Goal: Task Accomplishment & Management: Manage account settings

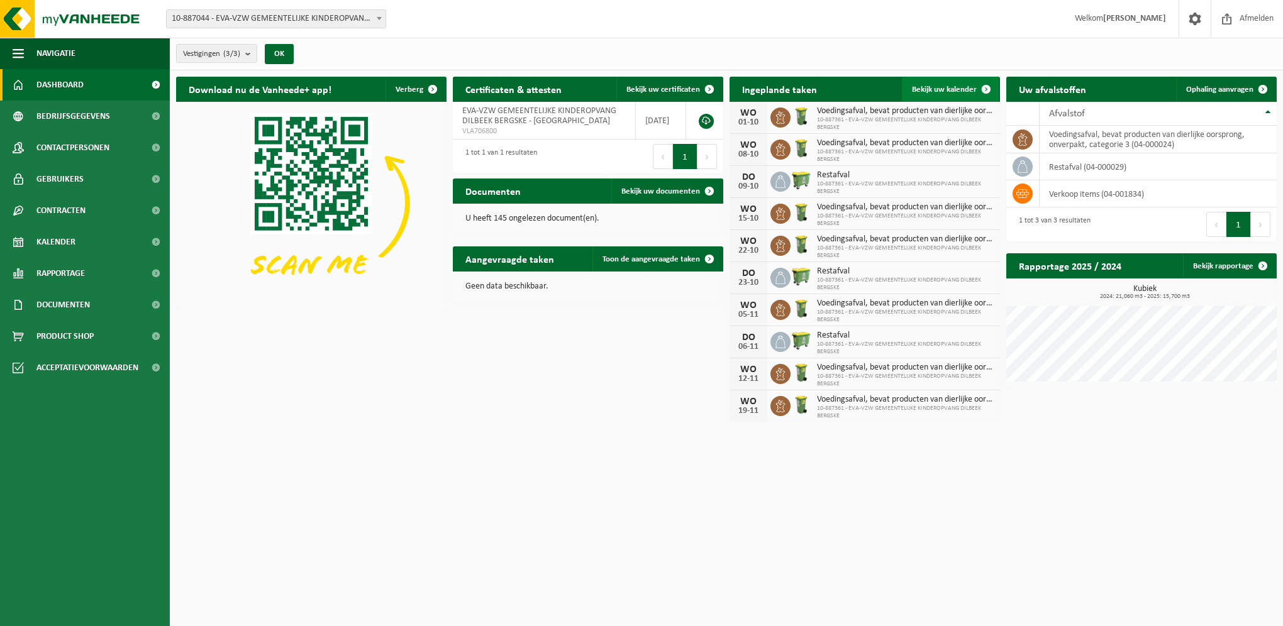
click at [937, 87] on span "Bekijk uw kalender" at bounding box center [944, 90] width 65 height 8
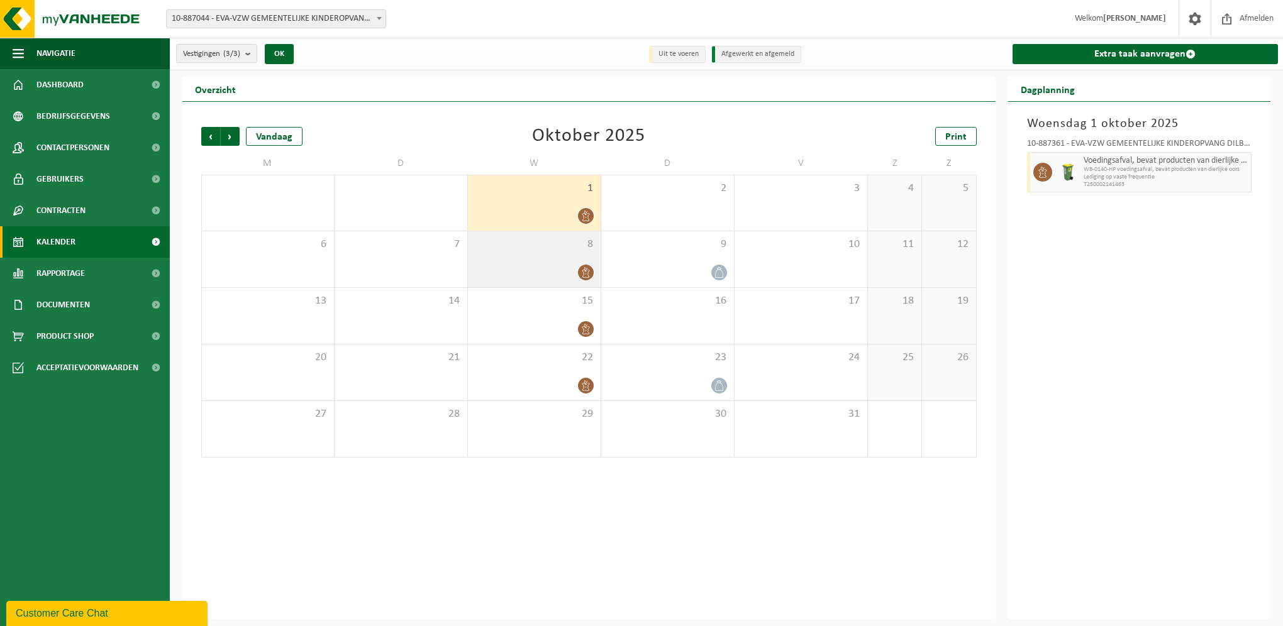
click at [548, 255] on div "8" at bounding box center [534, 259] width 133 height 56
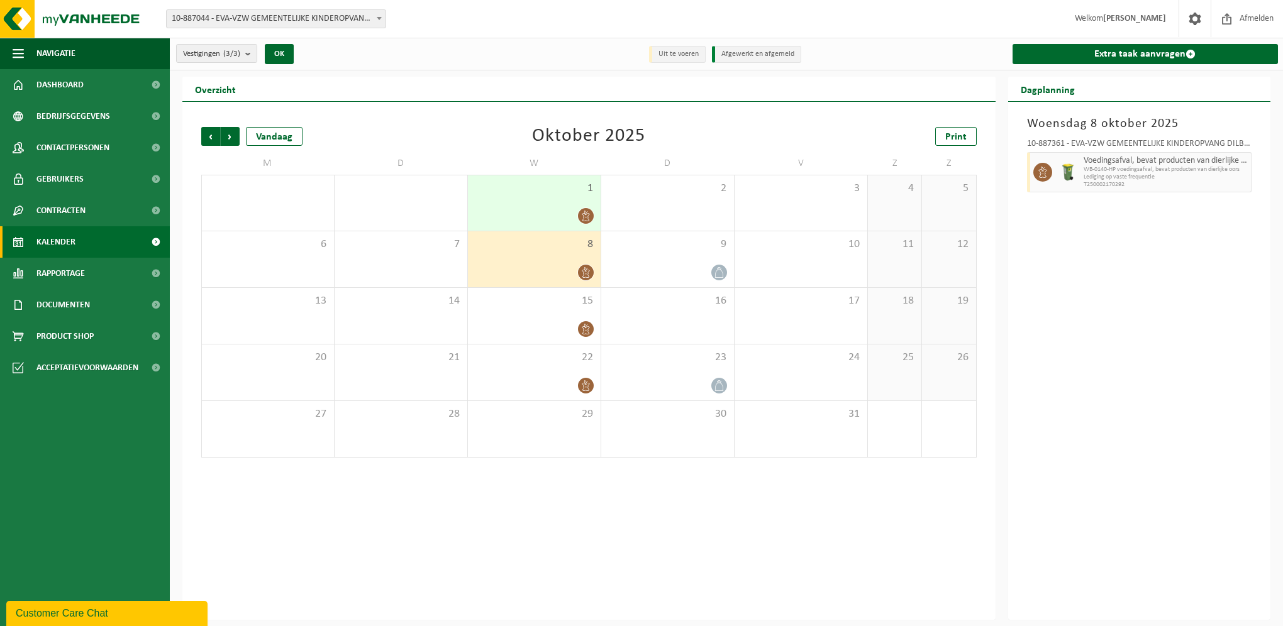
click at [585, 197] on div "1" at bounding box center [534, 202] width 133 height 55
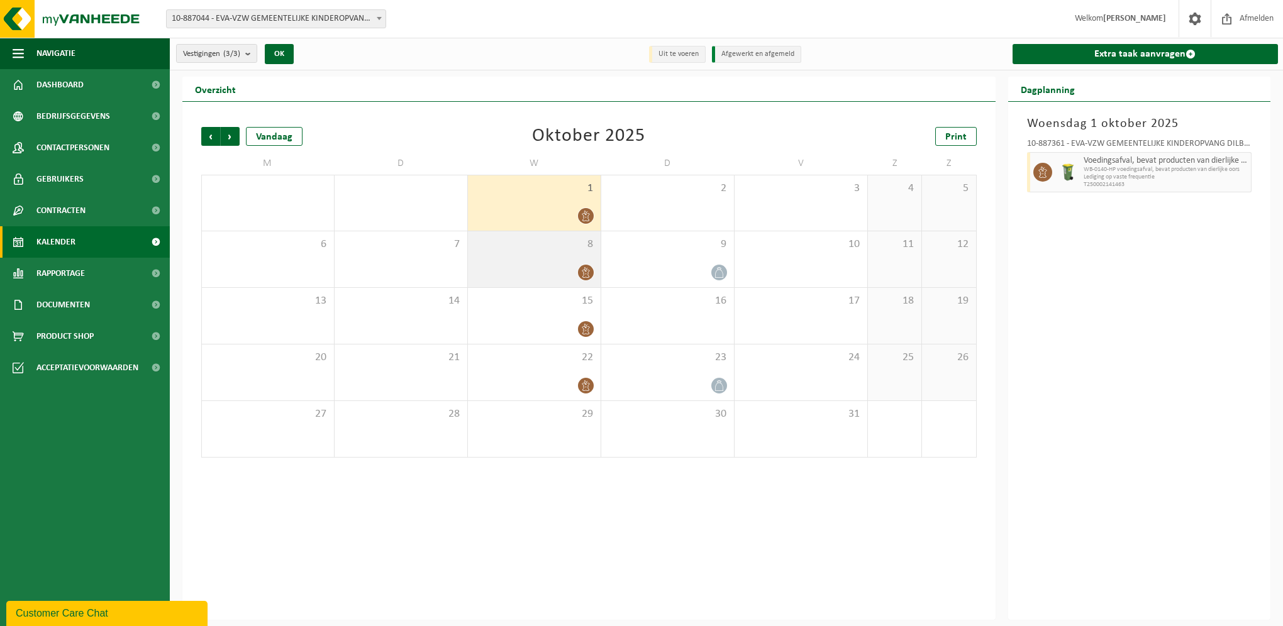
click at [565, 257] on div "8" at bounding box center [534, 259] width 133 height 56
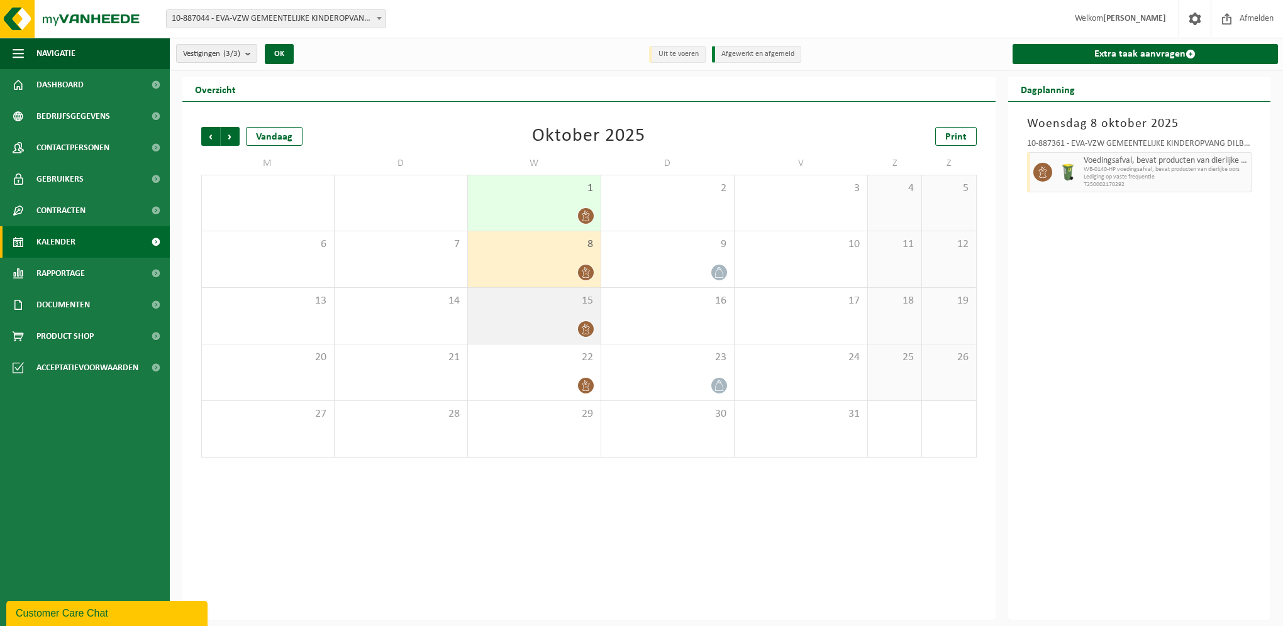
click at [559, 319] on div "15" at bounding box center [534, 316] width 133 height 56
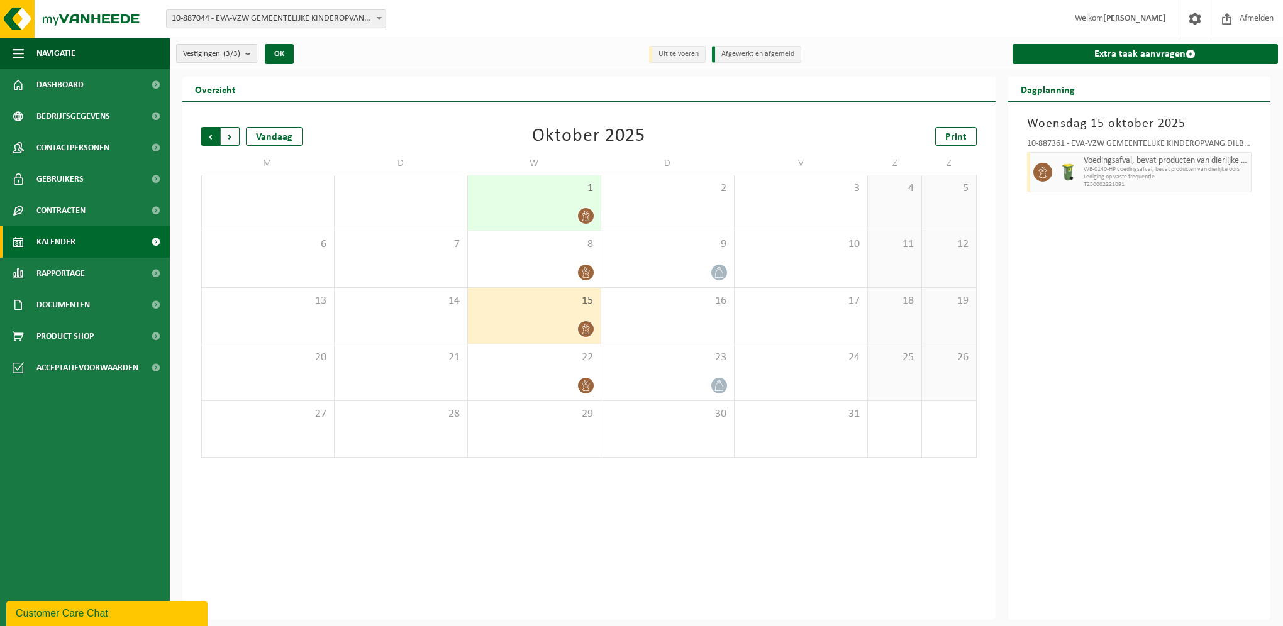
click at [232, 138] on span "Volgende" at bounding box center [230, 136] width 19 height 19
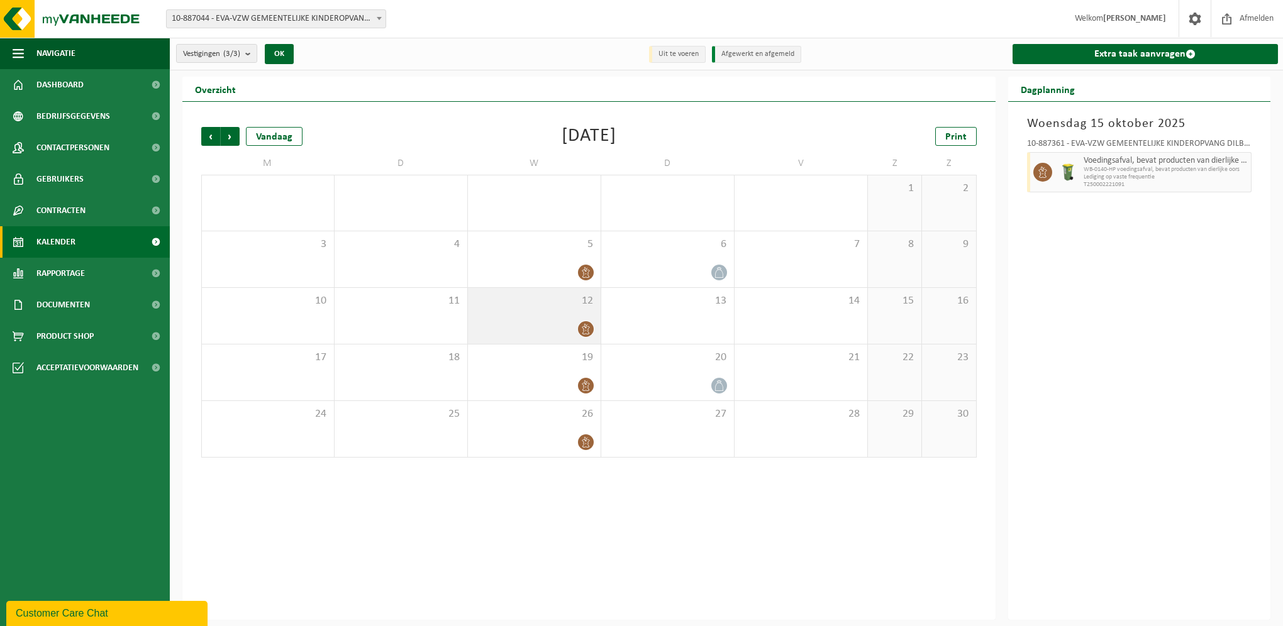
click at [582, 314] on div "12" at bounding box center [534, 316] width 133 height 56
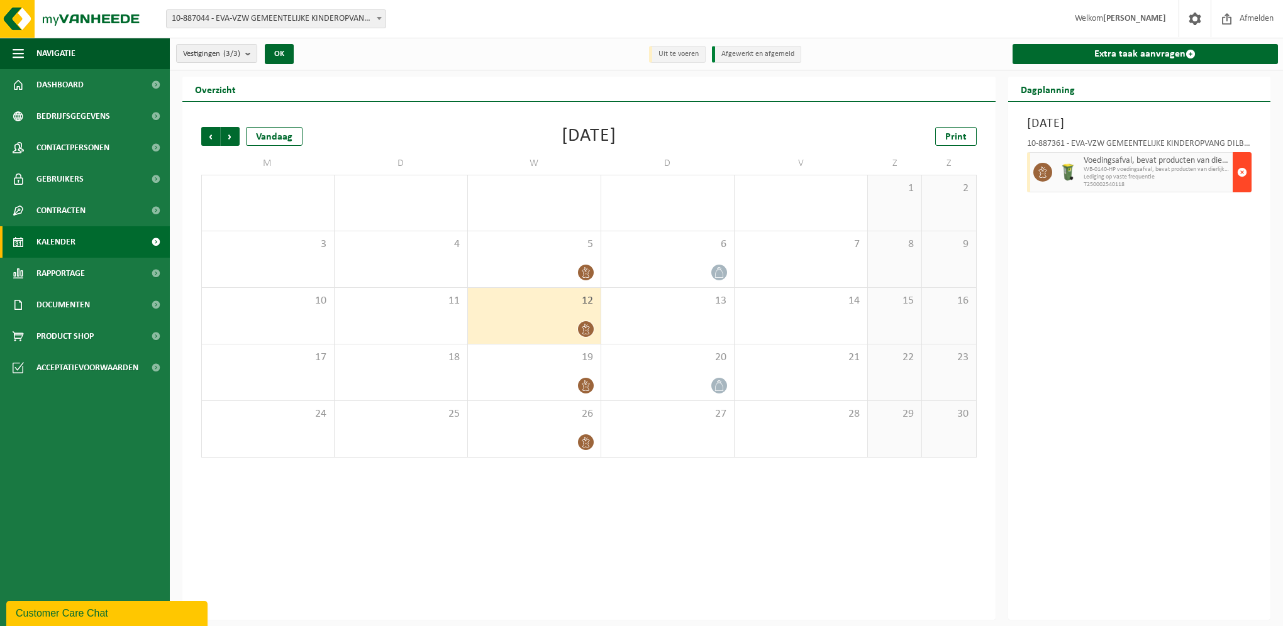
click at [1243, 170] on span "button" at bounding box center [1242, 172] width 10 height 25
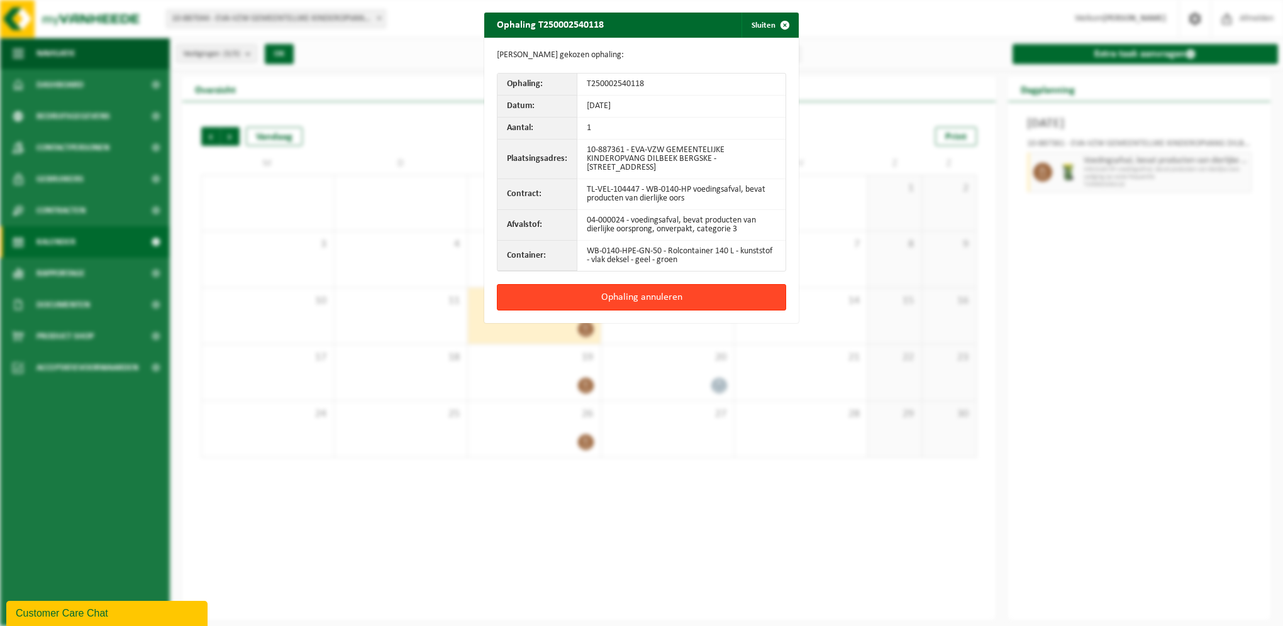
click at [616, 296] on button "Ophaling annuleren" at bounding box center [641, 297] width 289 height 26
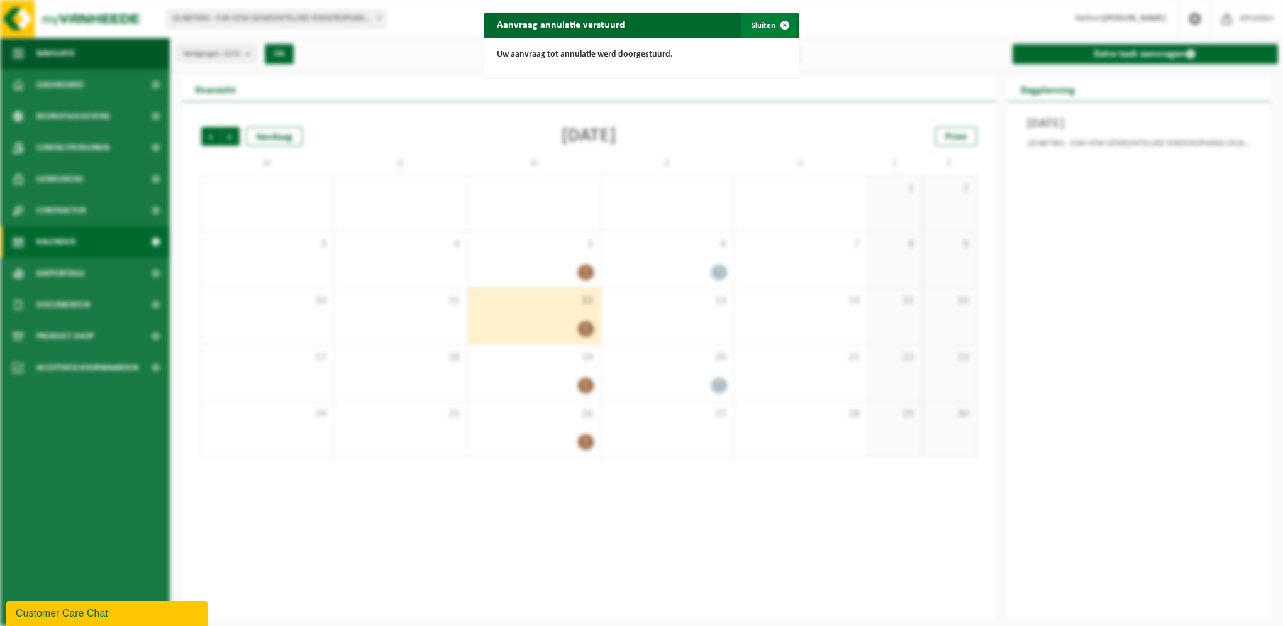
click at [772, 21] on span "button" at bounding box center [784, 25] width 25 height 25
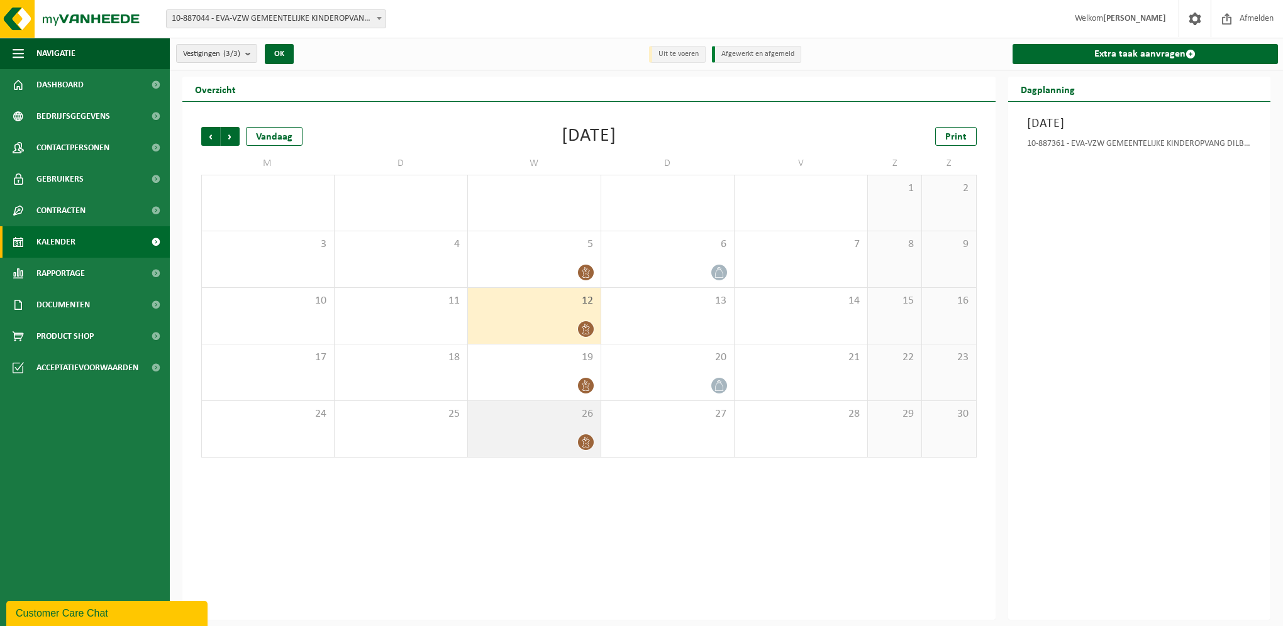
click at [548, 431] on div "26" at bounding box center [534, 429] width 133 height 56
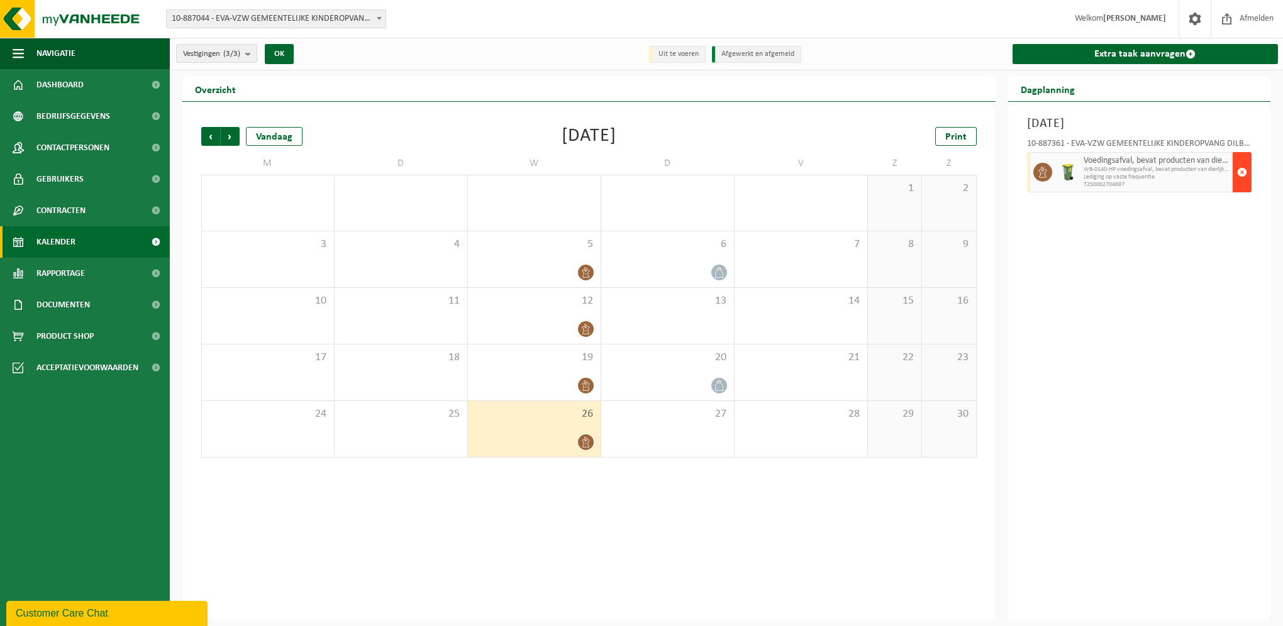
click at [1241, 166] on span "button" at bounding box center [1242, 172] width 10 height 25
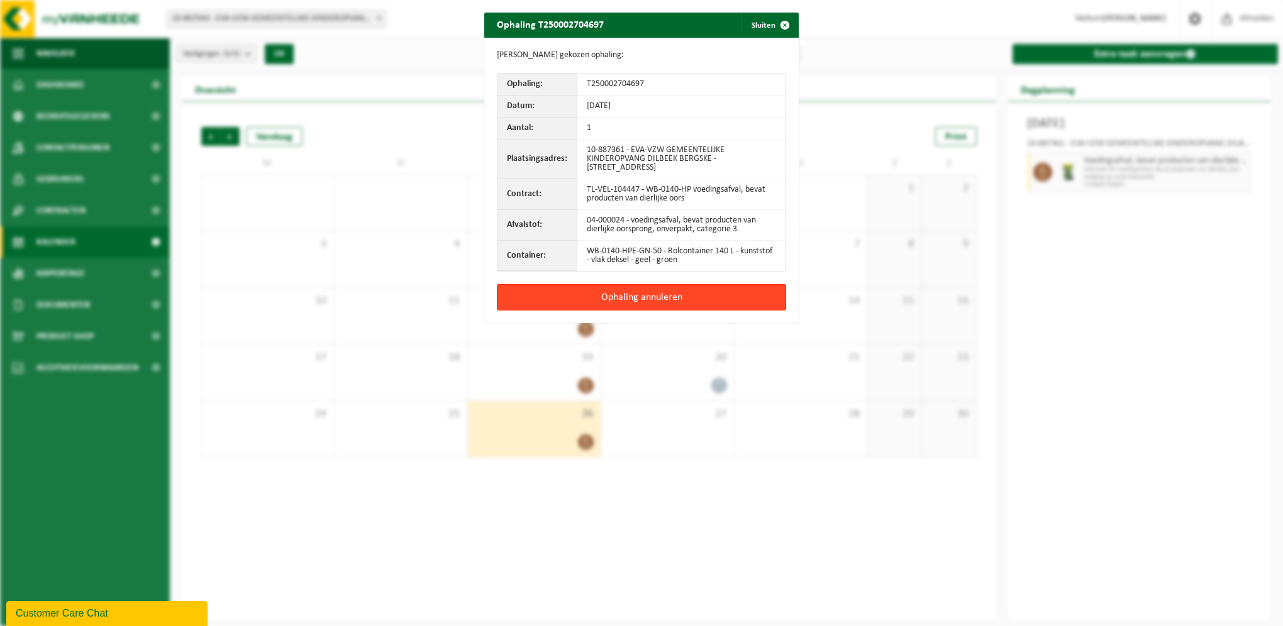
click at [633, 295] on button "Ophaling annuleren" at bounding box center [641, 297] width 289 height 26
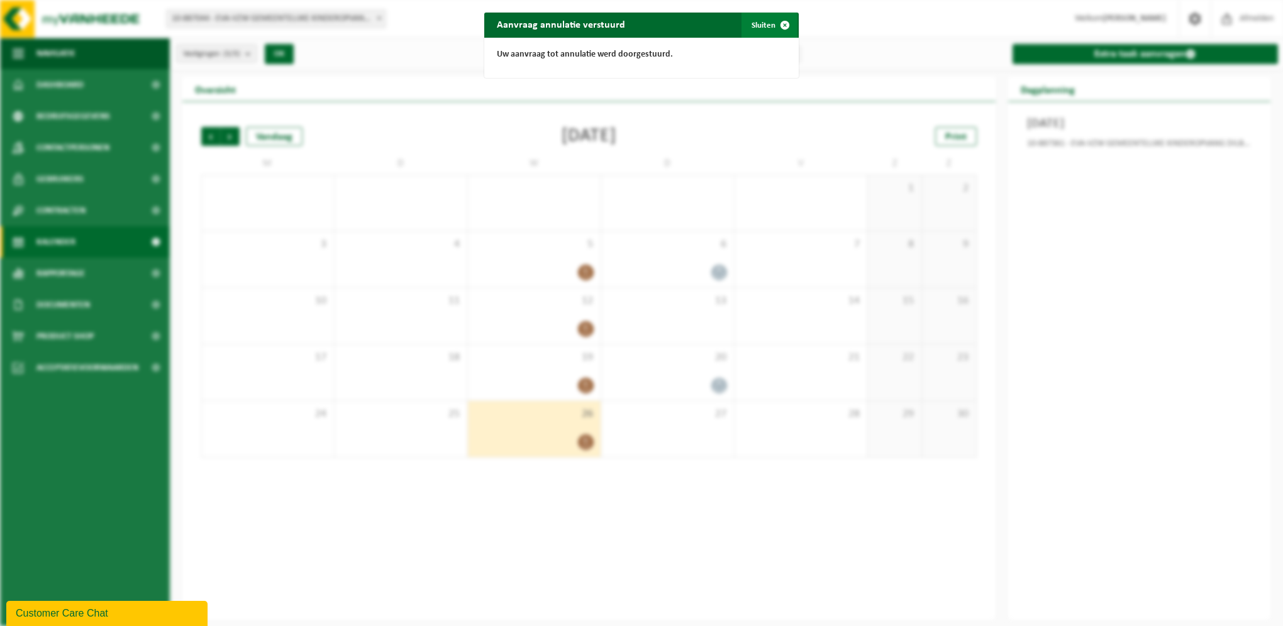
click at [775, 21] on span "button" at bounding box center [784, 25] width 25 height 25
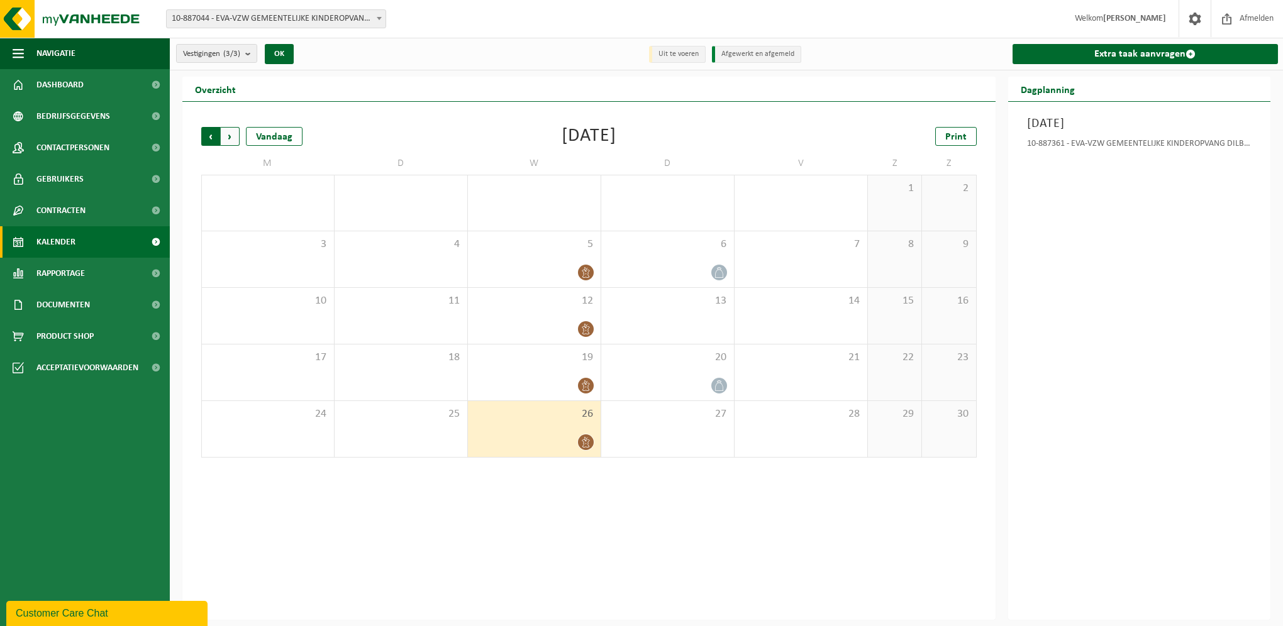
click at [236, 138] on span "Volgende" at bounding box center [230, 136] width 19 height 19
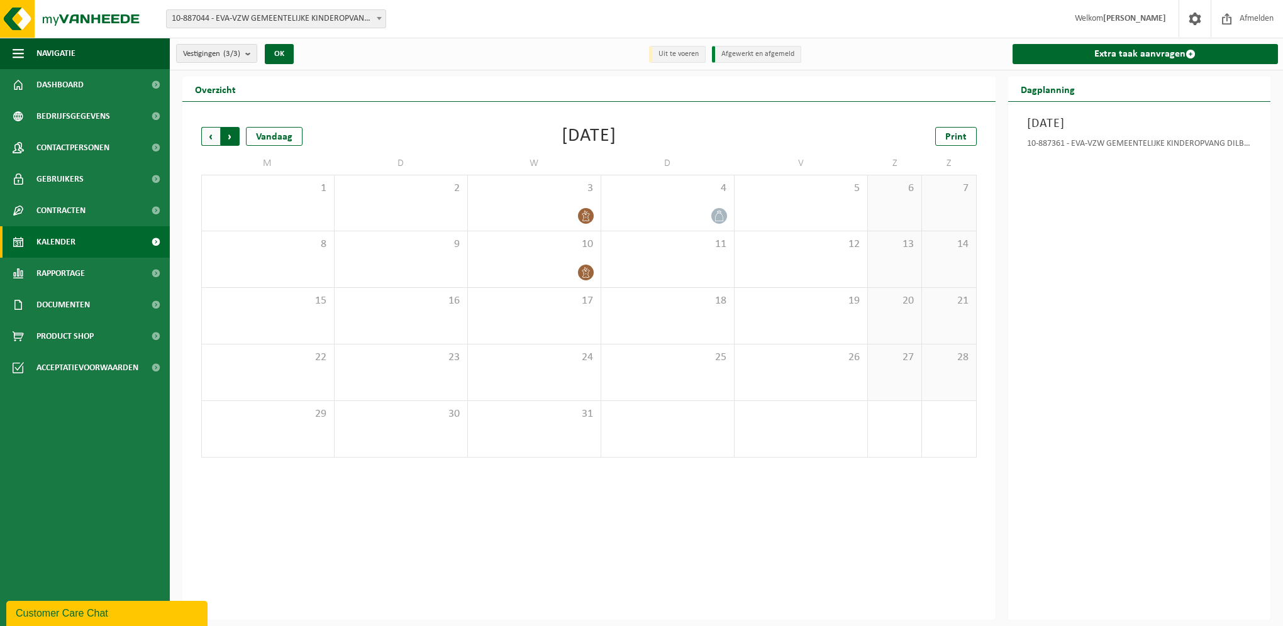
click at [214, 141] on span "Vorige" at bounding box center [210, 136] width 19 height 19
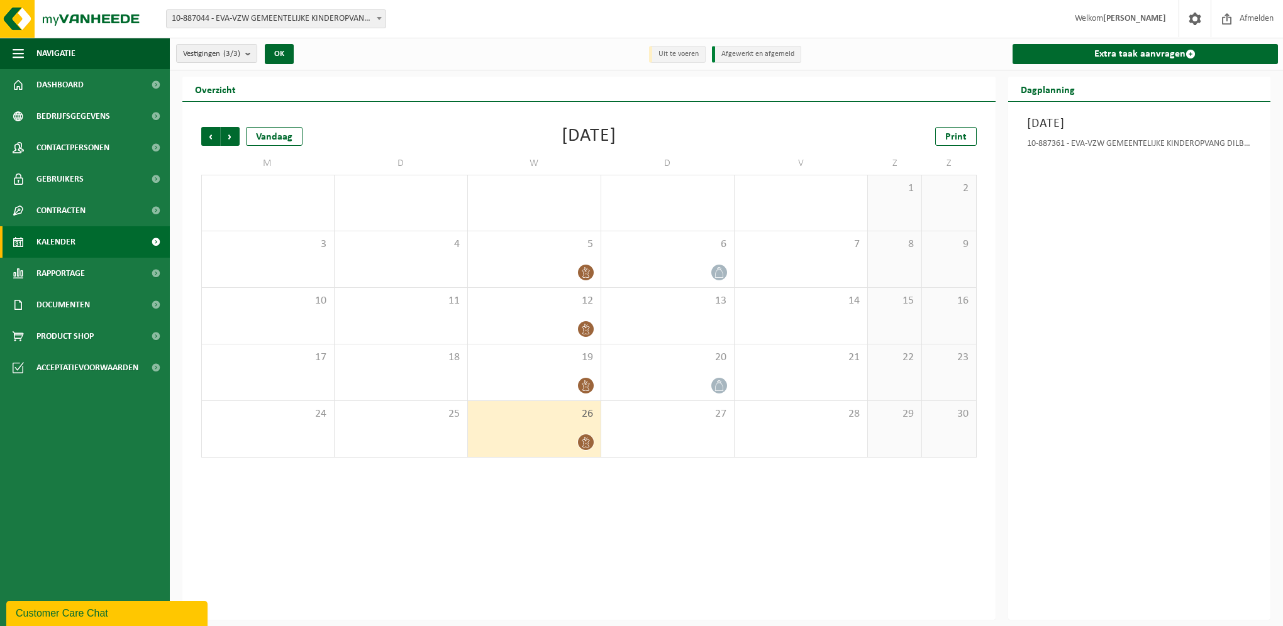
click at [533, 429] on div "26" at bounding box center [534, 429] width 133 height 56
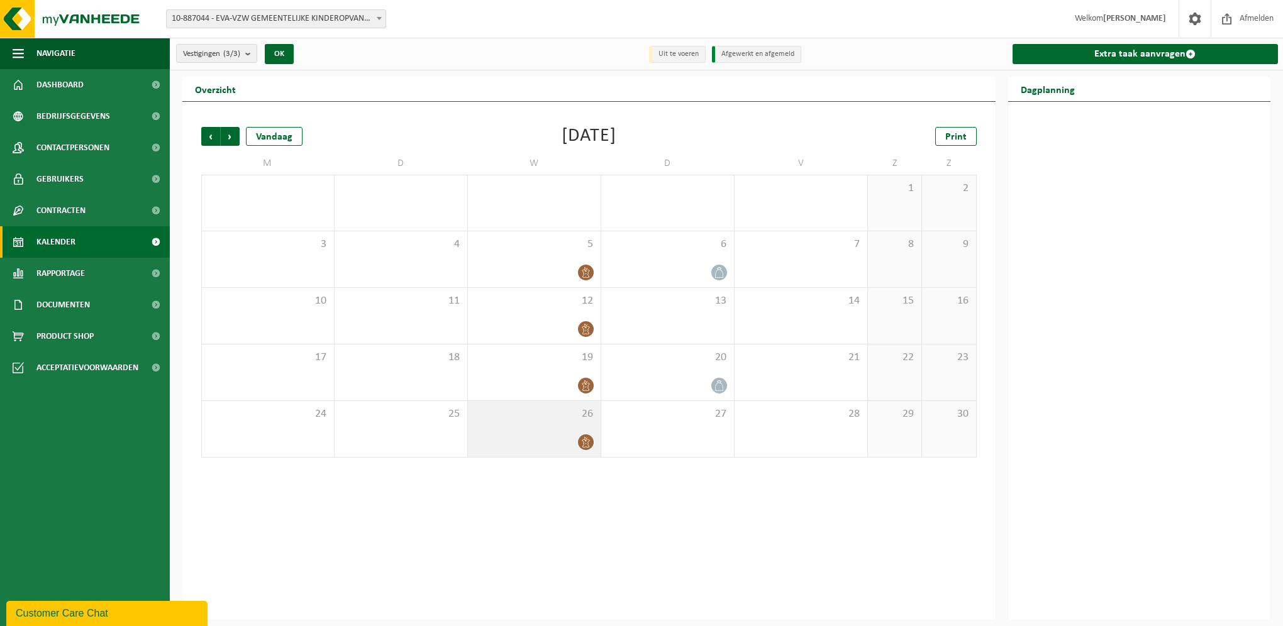
click at [545, 434] on div at bounding box center [534, 442] width 120 height 17
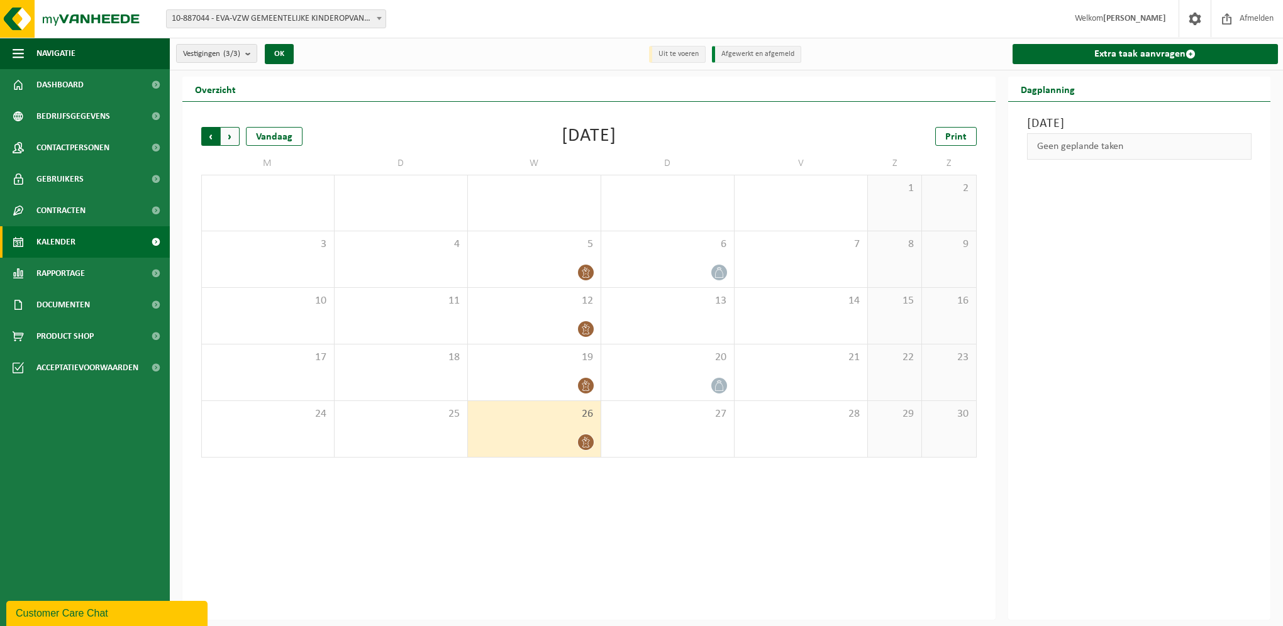
click at [236, 141] on span "Volgende" at bounding box center [230, 136] width 19 height 19
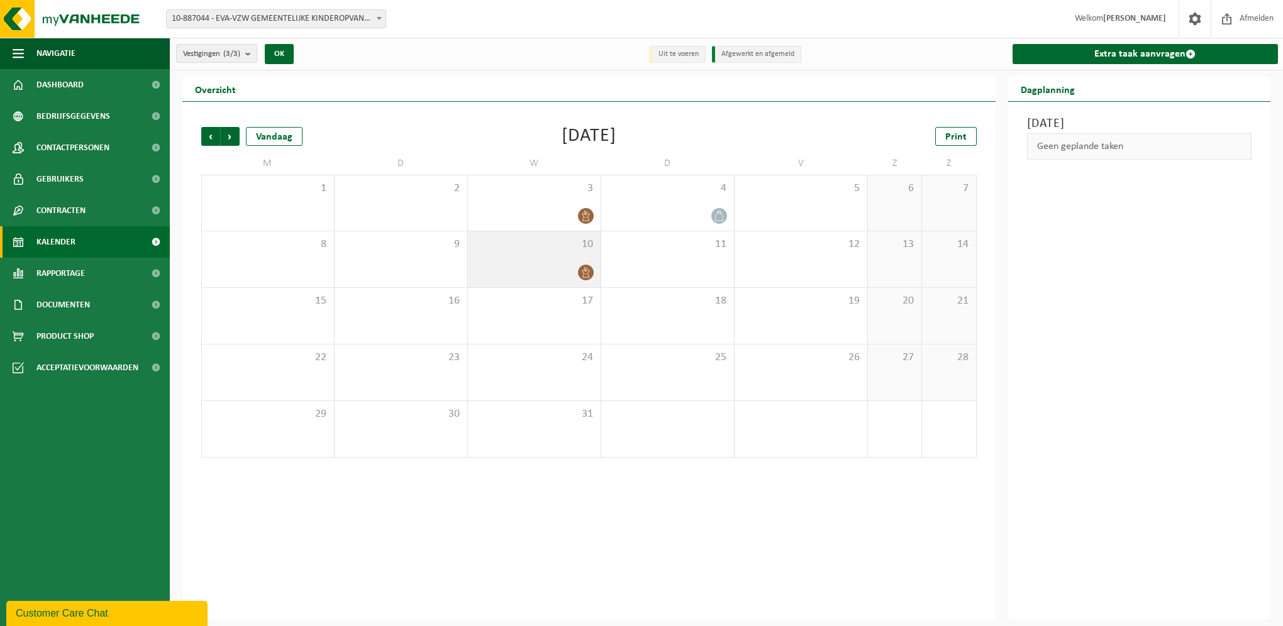
click at [571, 264] on div at bounding box center [534, 272] width 120 height 17
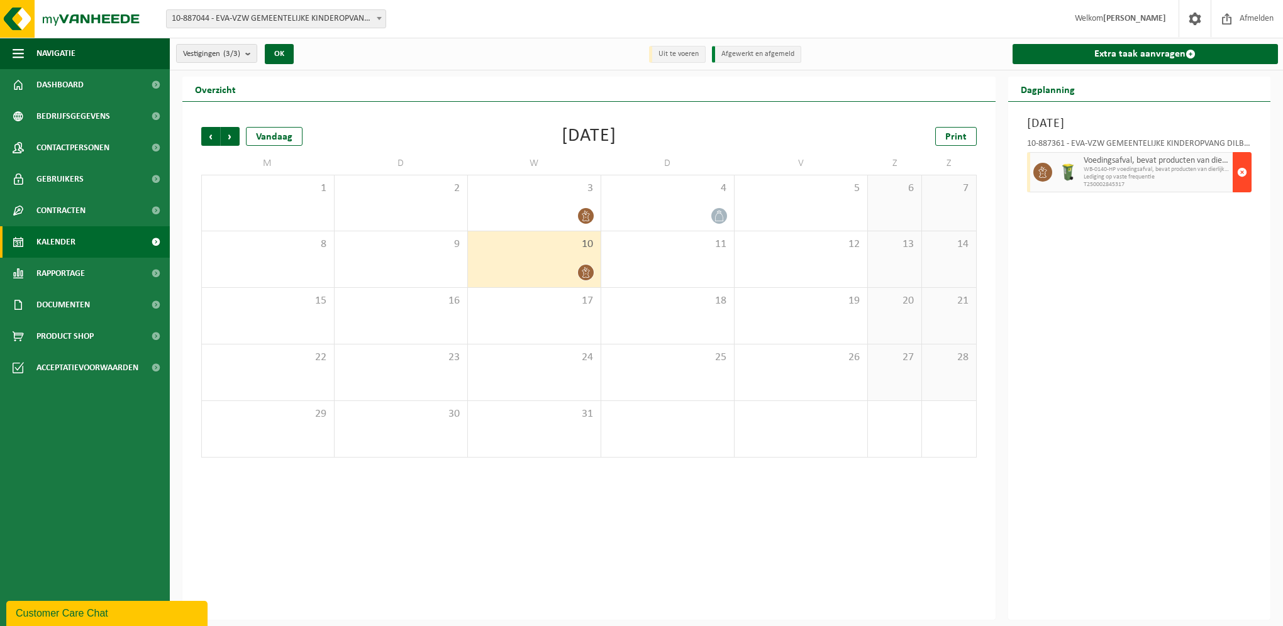
click at [1238, 170] on span "button" at bounding box center [1242, 172] width 10 height 25
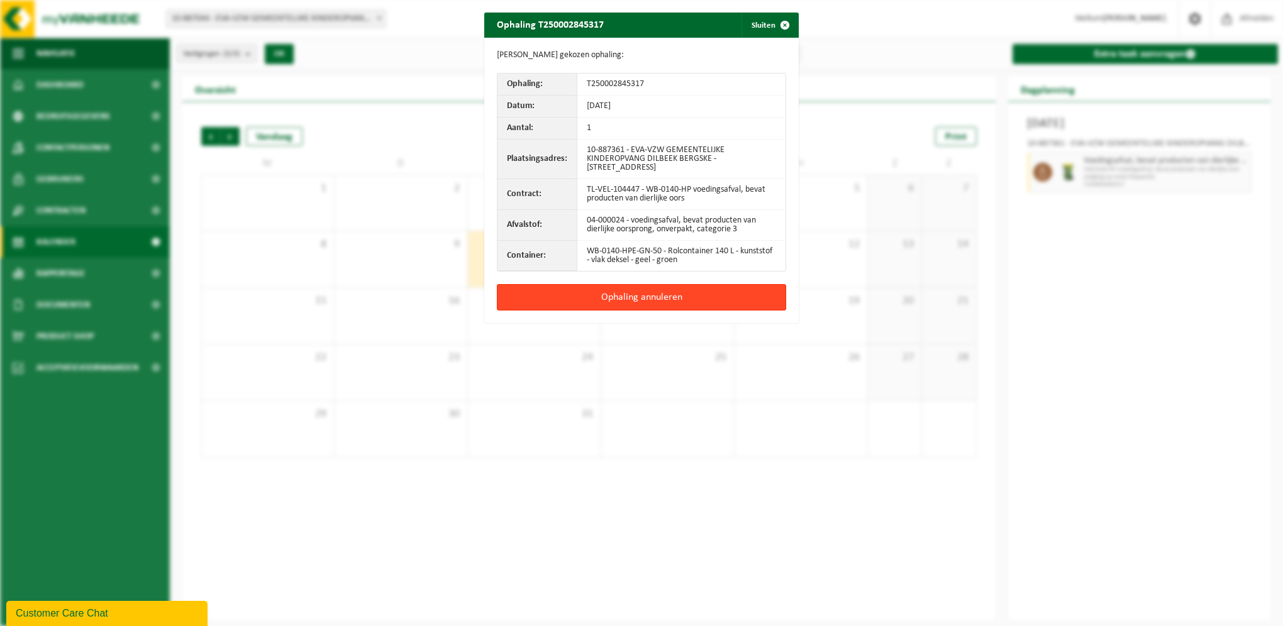
click at [666, 297] on button "Ophaling annuleren" at bounding box center [641, 297] width 289 height 26
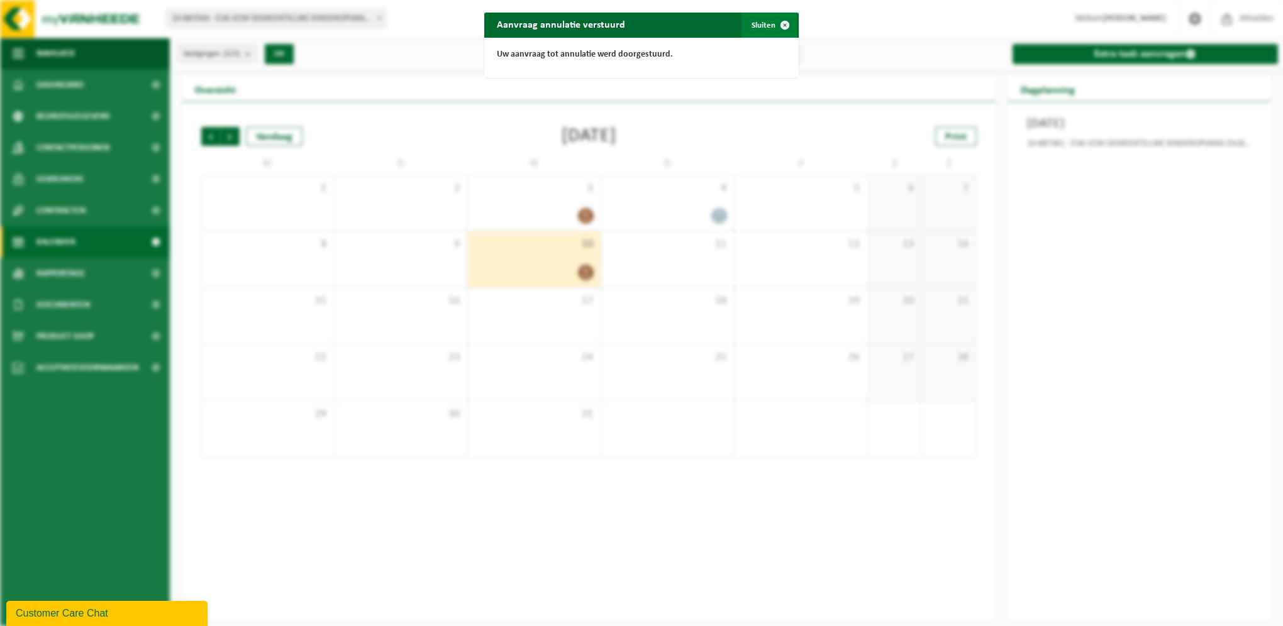
click at [772, 24] on span "button" at bounding box center [784, 25] width 25 height 25
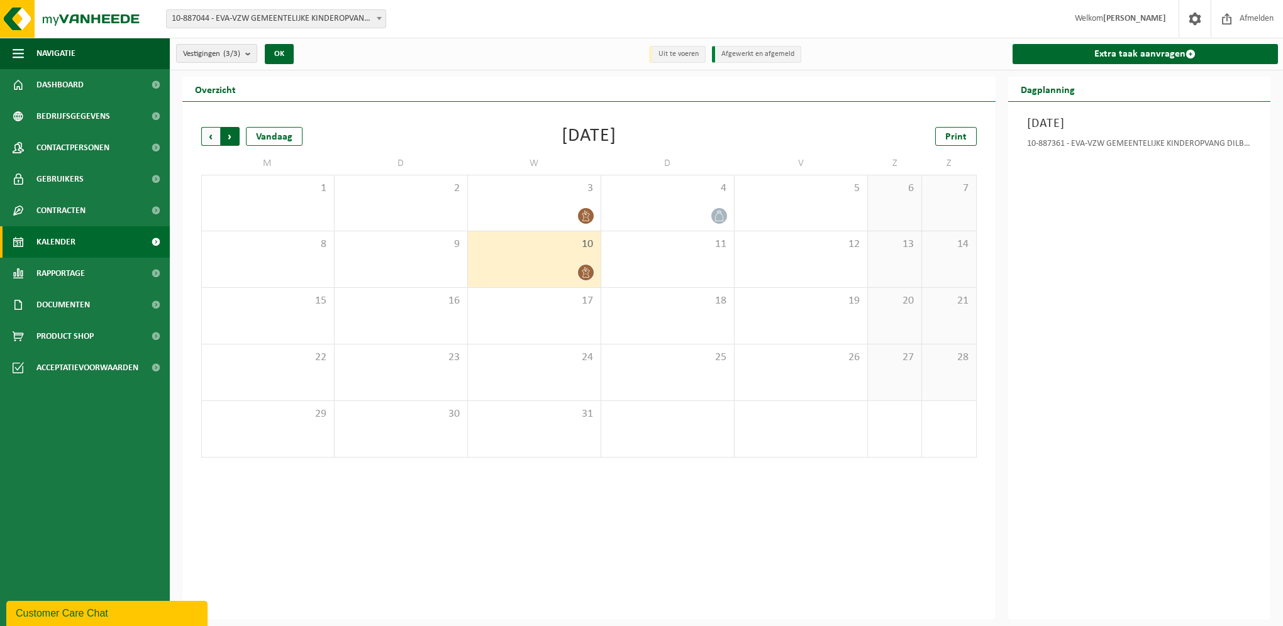
click at [206, 128] on span "Vorige" at bounding box center [210, 136] width 19 height 19
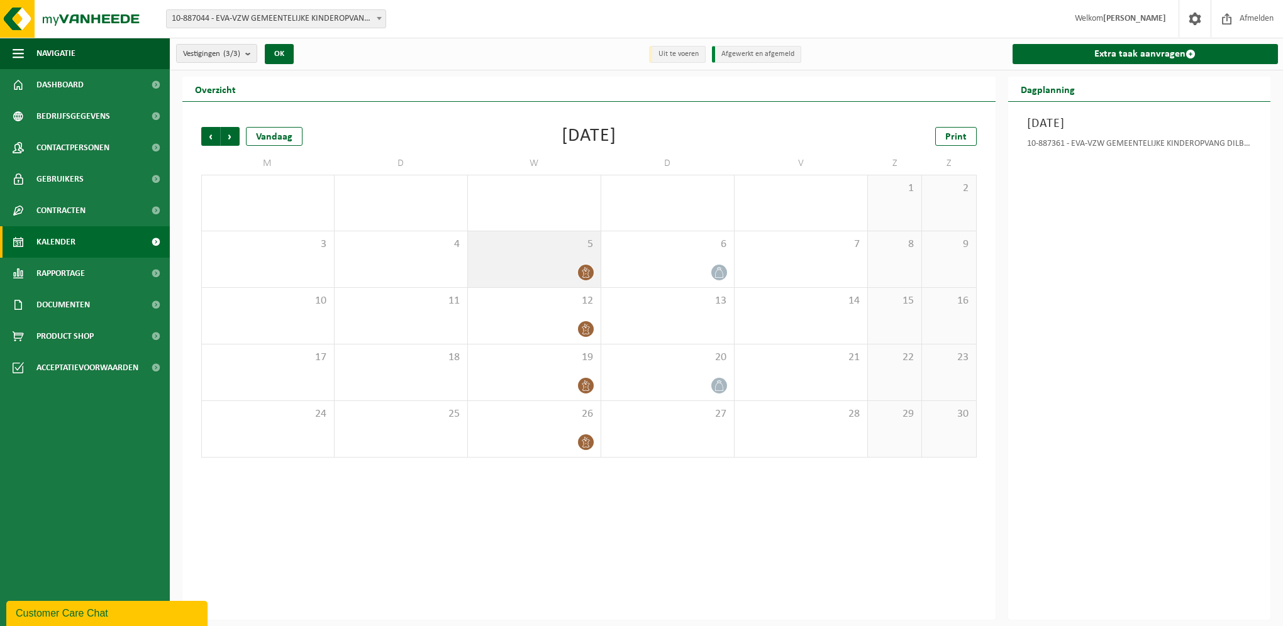
click at [552, 255] on div "5" at bounding box center [534, 259] width 133 height 56
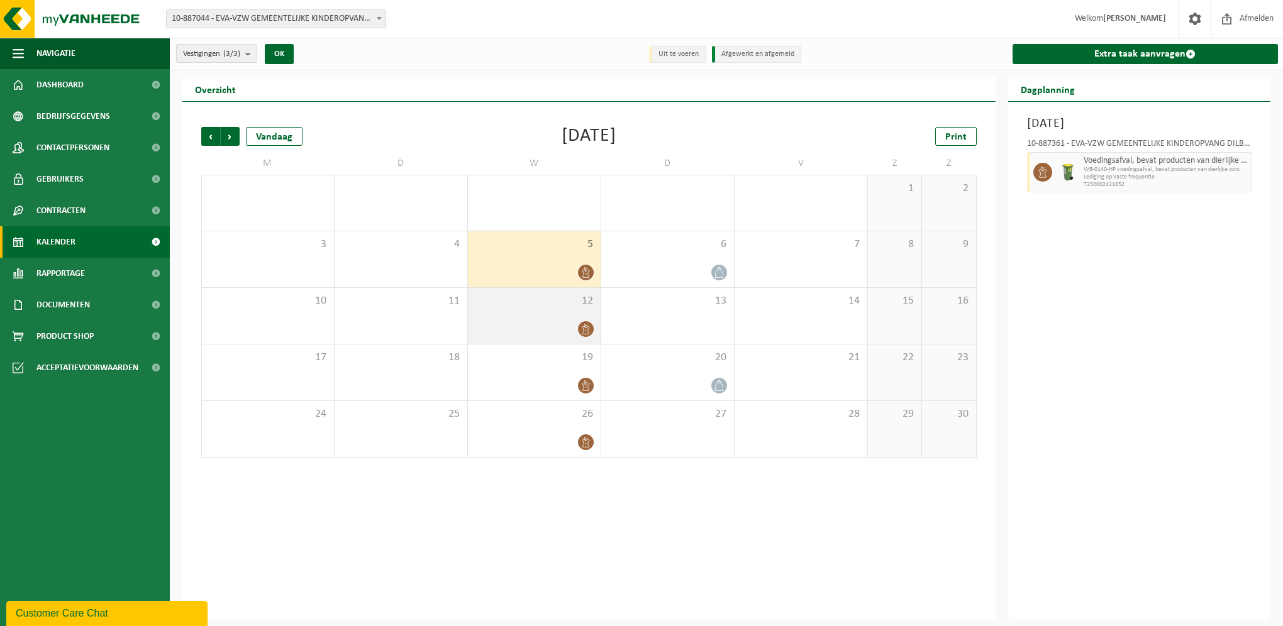
click at [550, 316] on div "12" at bounding box center [534, 316] width 133 height 56
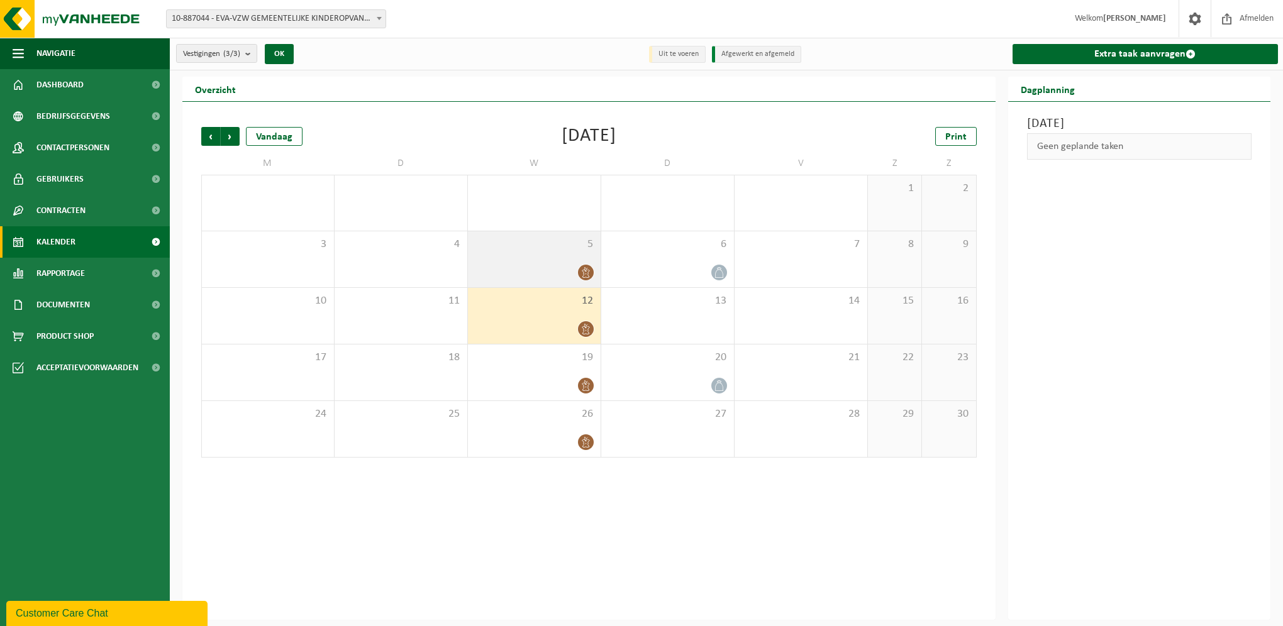
click at [566, 258] on div "5" at bounding box center [534, 259] width 133 height 56
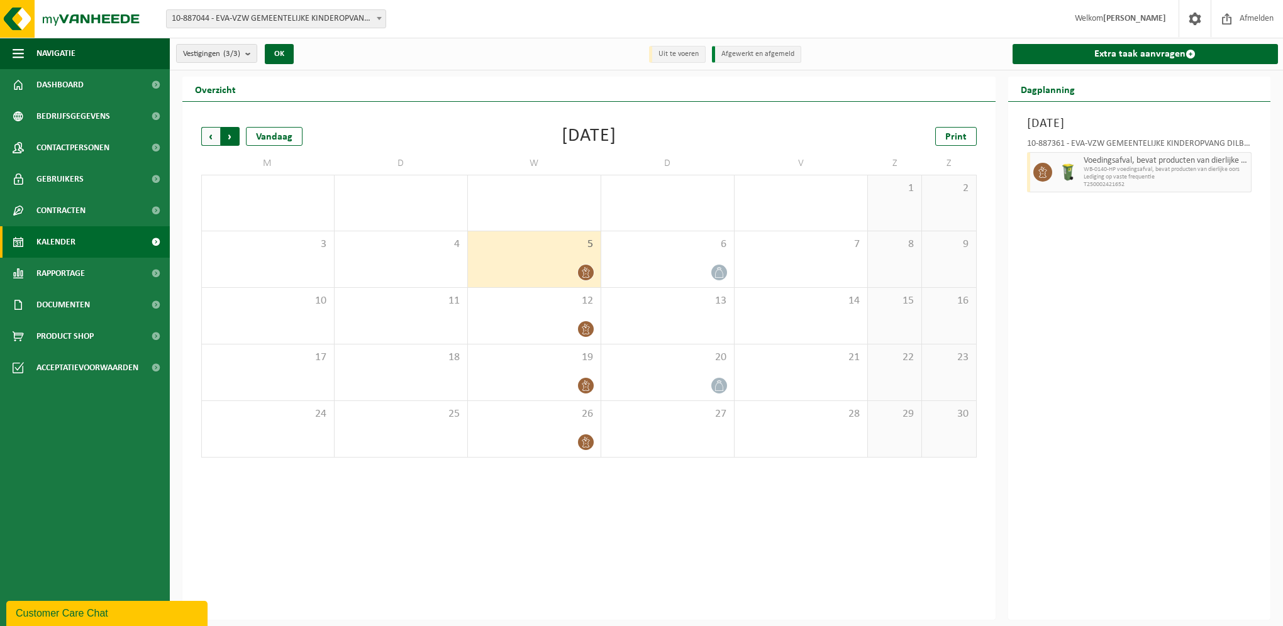
click at [208, 136] on span "Vorige" at bounding box center [210, 136] width 19 height 19
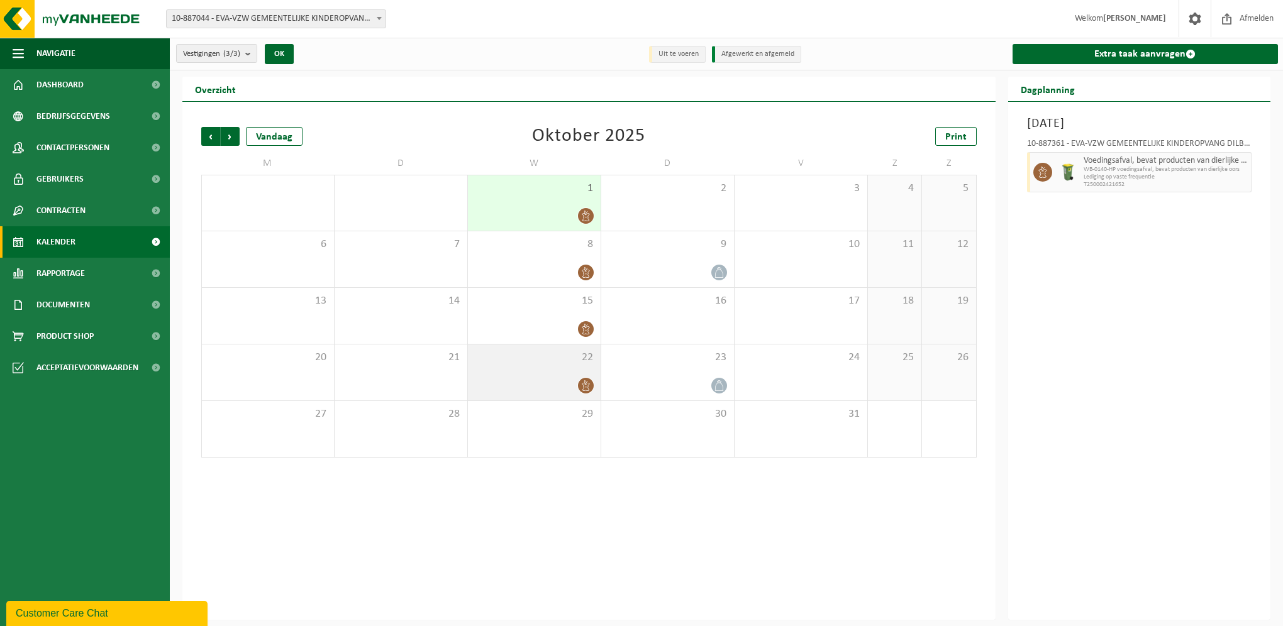
click at [568, 377] on div at bounding box center [534, 385] width 120 height 17
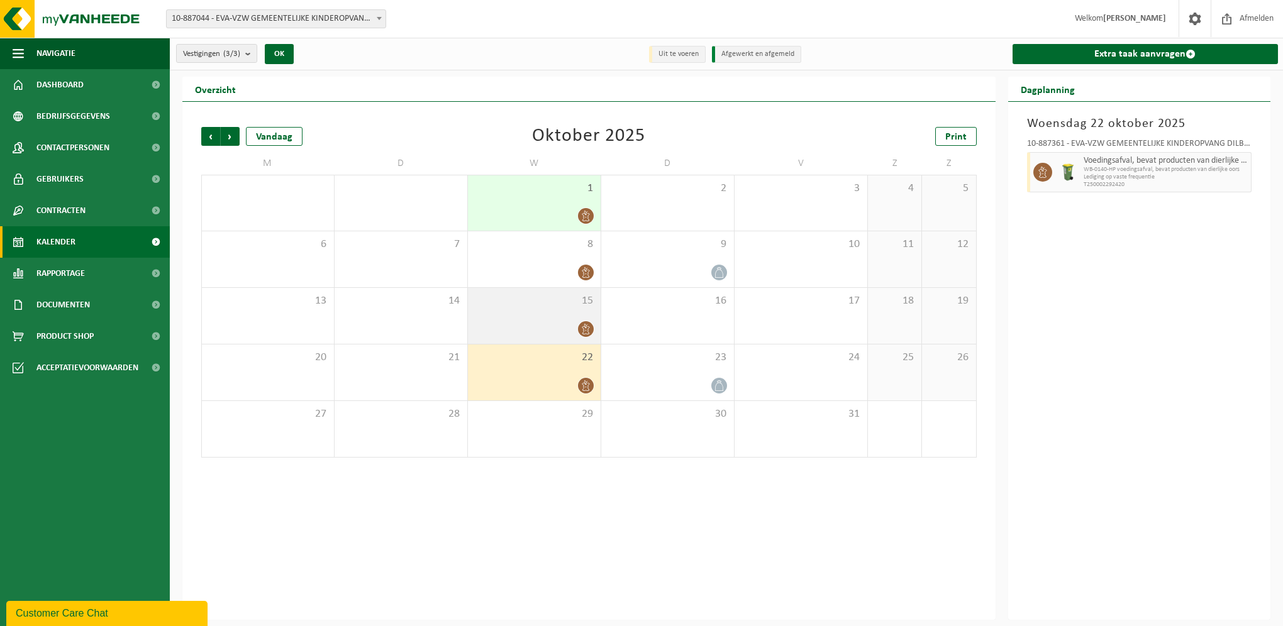
click at [575, 322] on div at bounding box center [534, 329] width 120 height 17
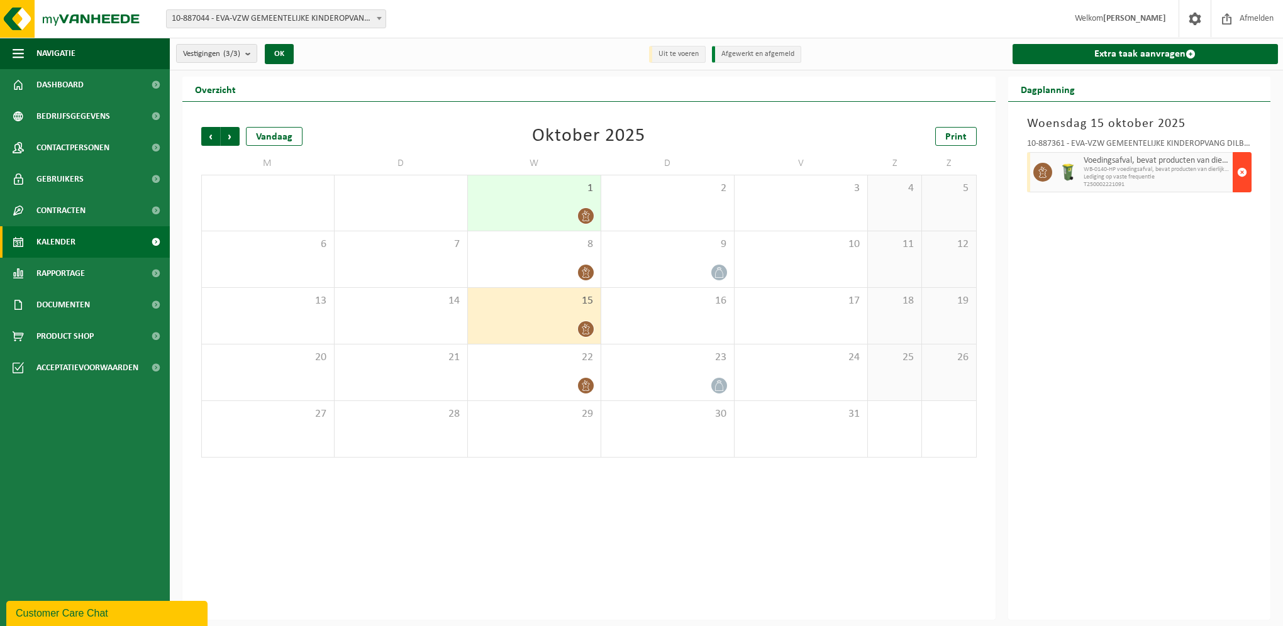
click at [1240, 176] on span "button" at bounding box center [1242, 172] width 10 height 25
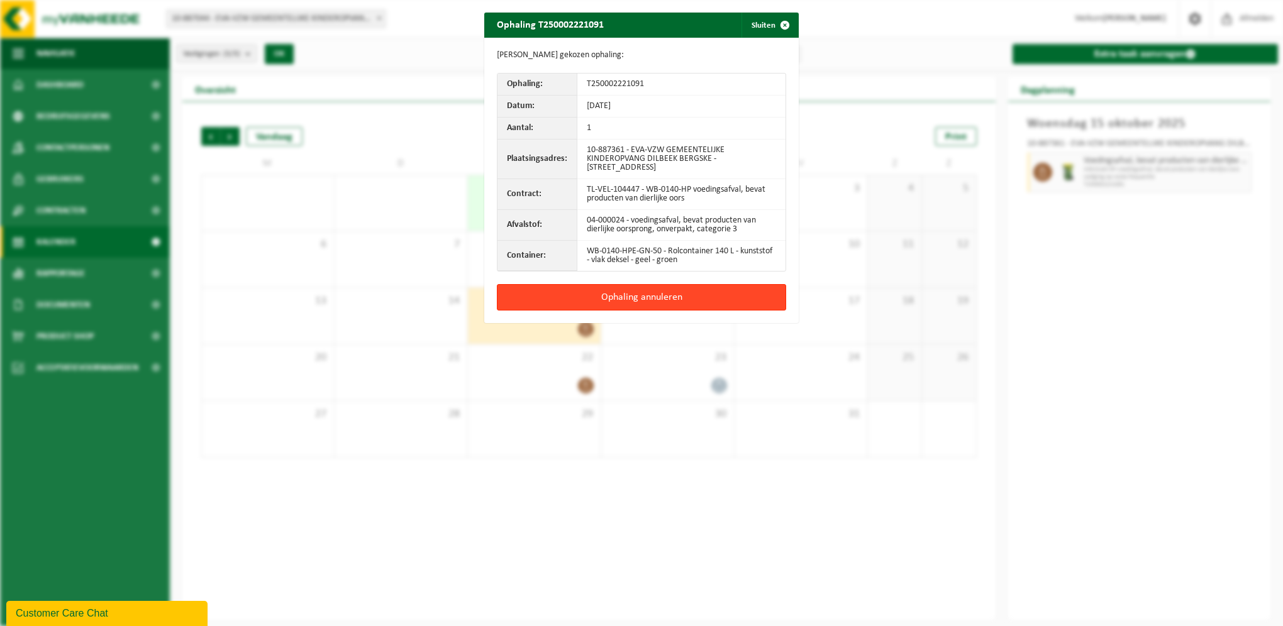
click at [607, 293] on button "Ophaling annuleren" at bounding box center [641, 297] width 289 height 26
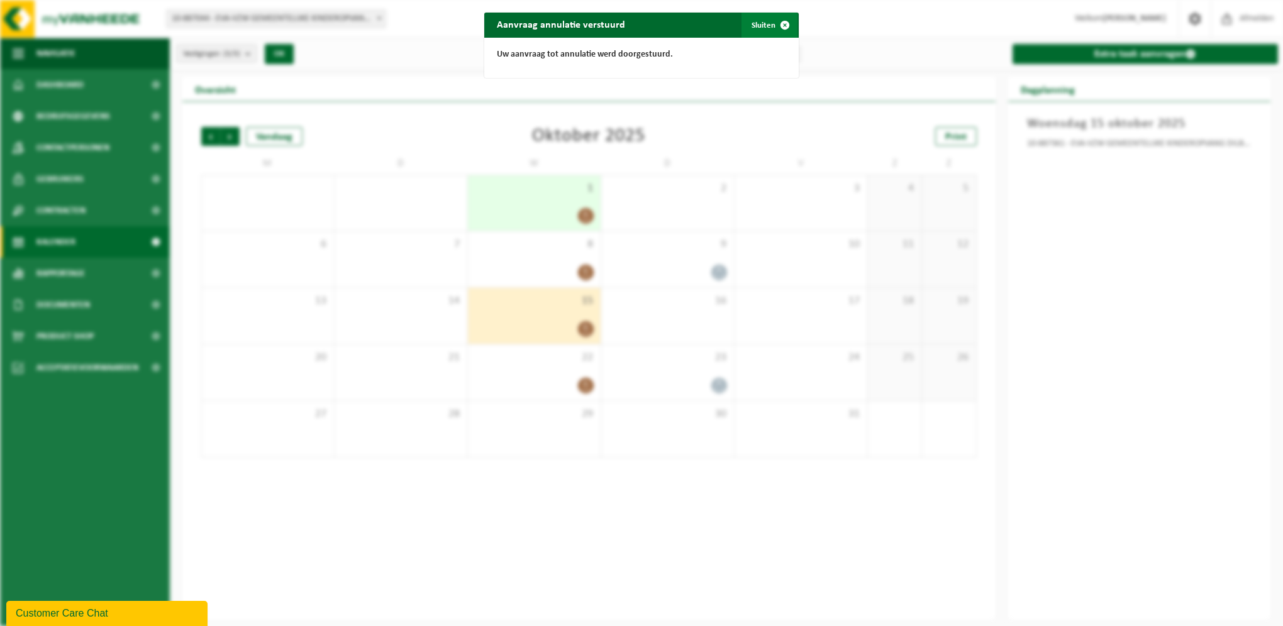
click at [762, 25] on button "Sluiten" at bounding box center [769, 25] width 56 height 25
